Goal: Transaction & Acquisition: Purchase product/service

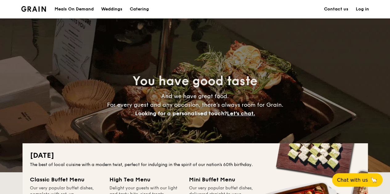
click at [75, 10] on div "Meals On Demand" at bounding box center [74, 9] width 39 height 18
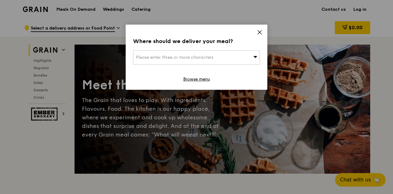
click at [259, 33] on icon at bounding box center [260, 33] width 4 height 4
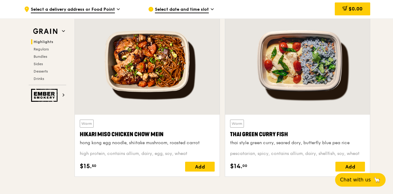
scroll to position [216, 0]
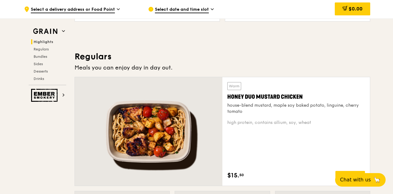
scroll to position [401, 0]
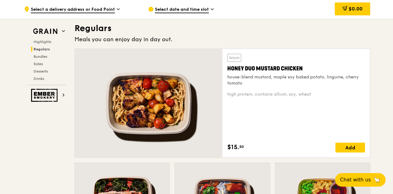
click at [181, 85] on div at bounding box center [149, 103] width 148 height 109
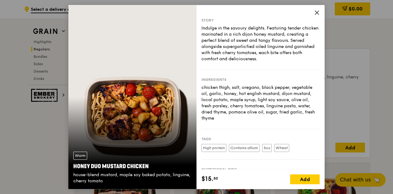
click at [317, 13] on icon at bounding box center [317, 13] width 4 height 4
